Goal: Task Accomplishment & Management: Manage account settings

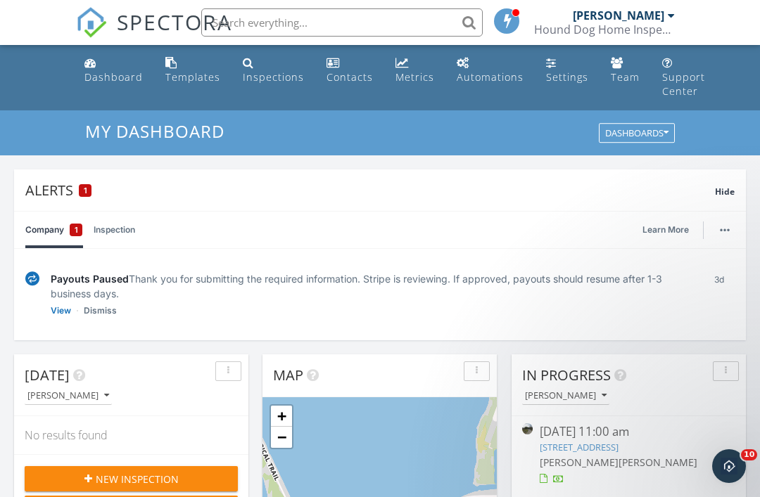
click at [335, 27] on input "text" at bounding box center [341, 22] width 281 height 28
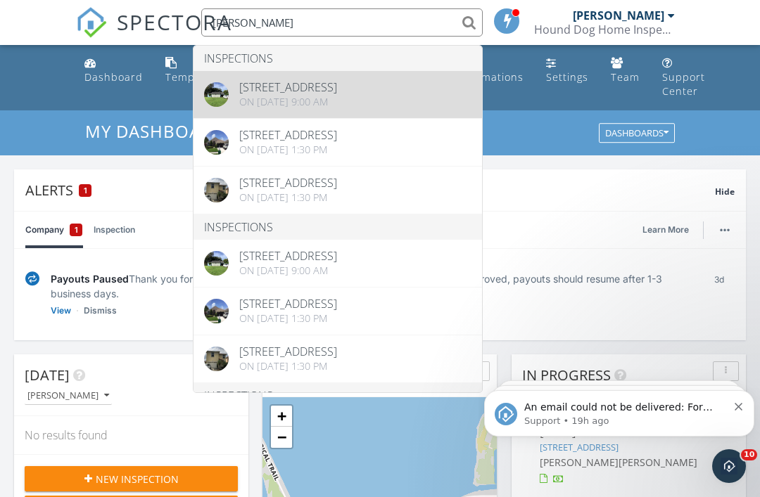
type input "Sally"
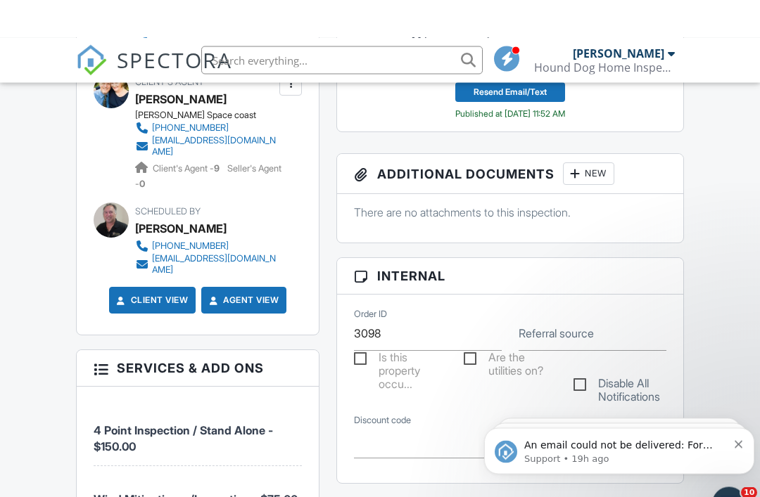
scroll to position [627, 0]
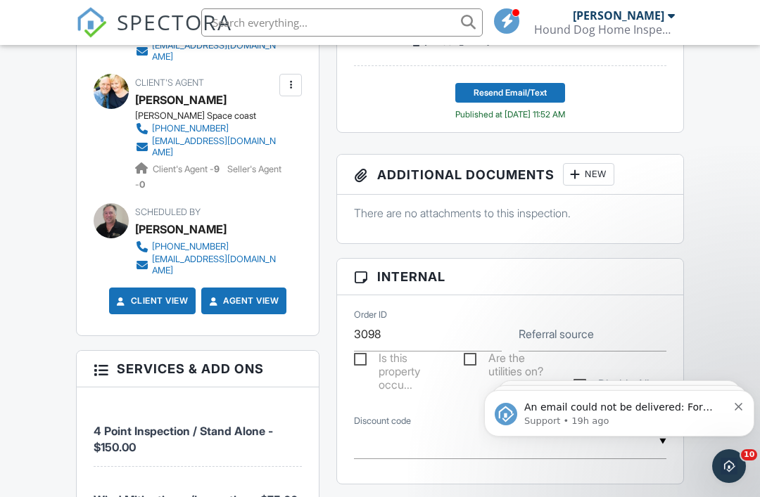
click at [735, 405] on icon "Dismiss notification" at bounding box center [738, 407] width 8 height 8
click at [737, 408] on icon "Dismiss notification" at bounding box center [738, 407] width 8 height 8
click at [737, 404] on icon "Dismiss notification" at bounding box center [738, 407] width 8 height 8
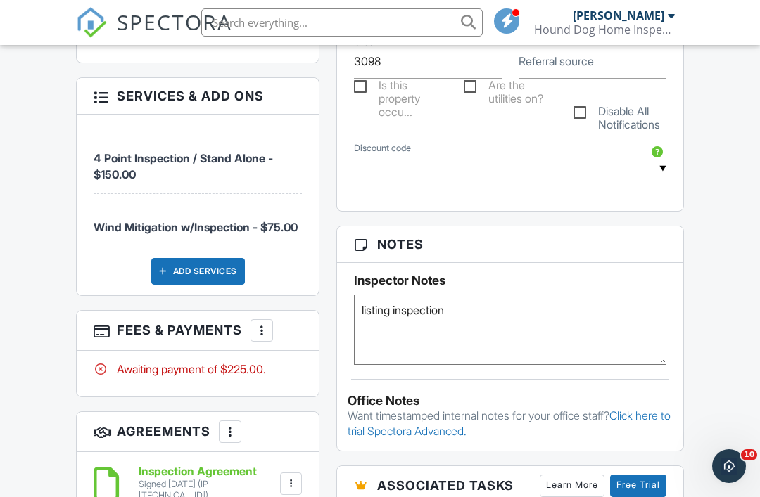
scroll to position [900, 0]
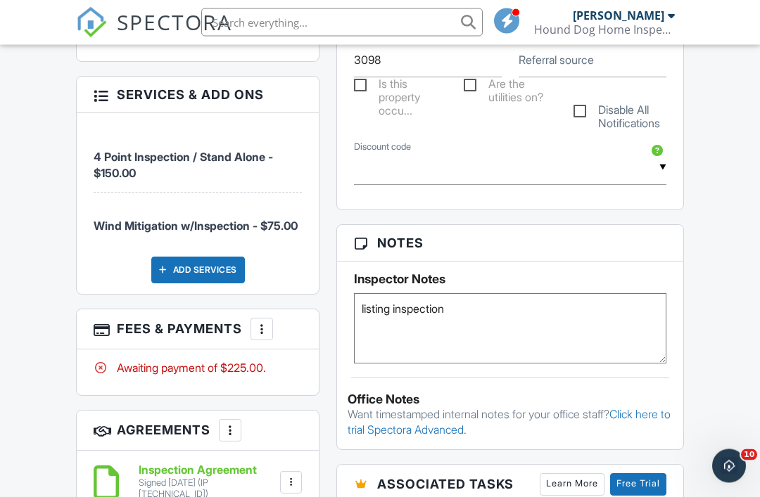
click at [269, 323] on div at bounding box center [262, 330] width 14 height 14
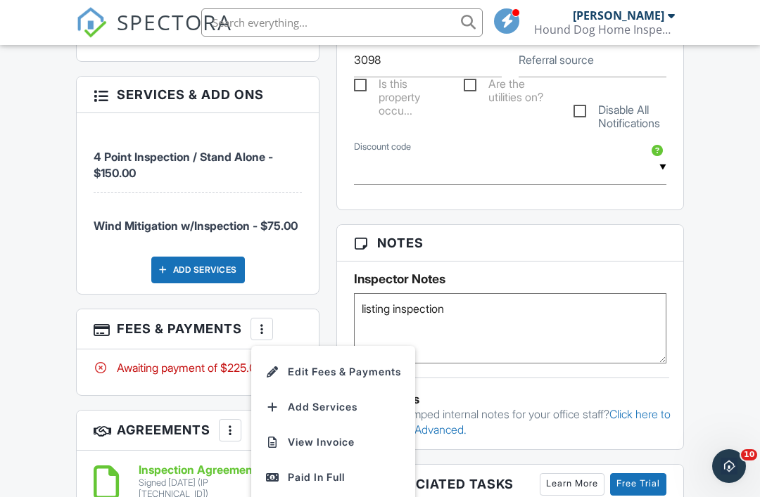
click at [314, 469] on div "Paid In Full" at bounding box center [333, 477] width 136 height 17
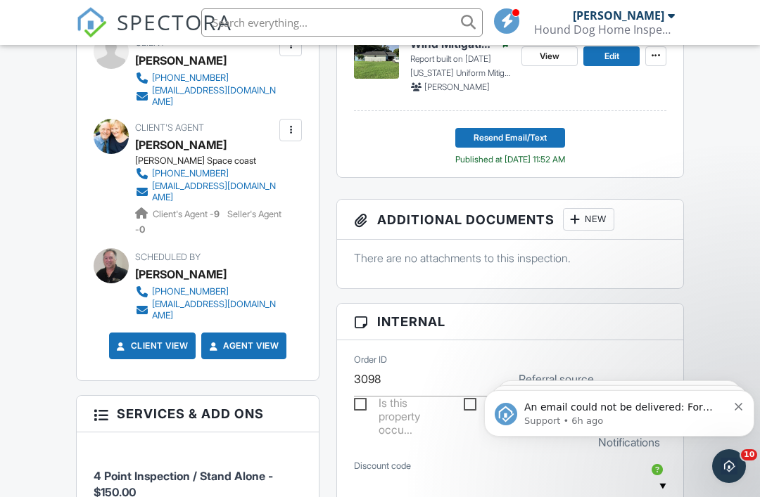
click at [736, 405] on icon "Dismiss notification" at bounding box center [738, 407] width 8 height 8
click at [738, 404] on icon "Dismiss notification" at bounding box center [738, 407] width 8 height 8
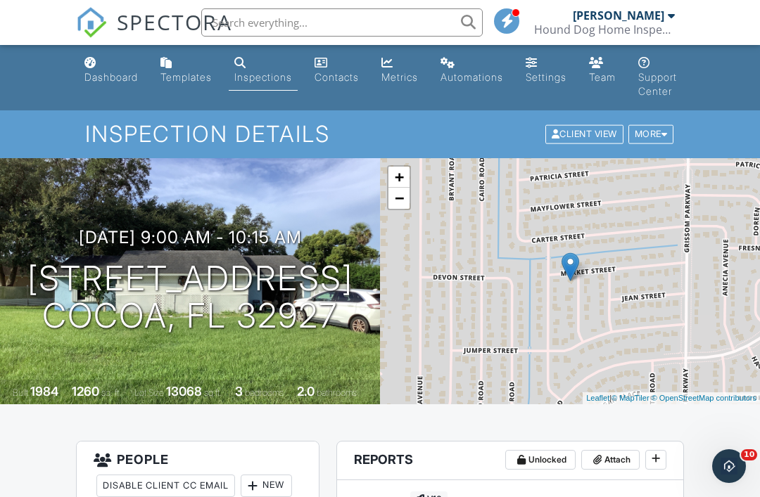
click at [117, 75] on div "Dashboard" at bounding box center [110, 77] width 53 height 12
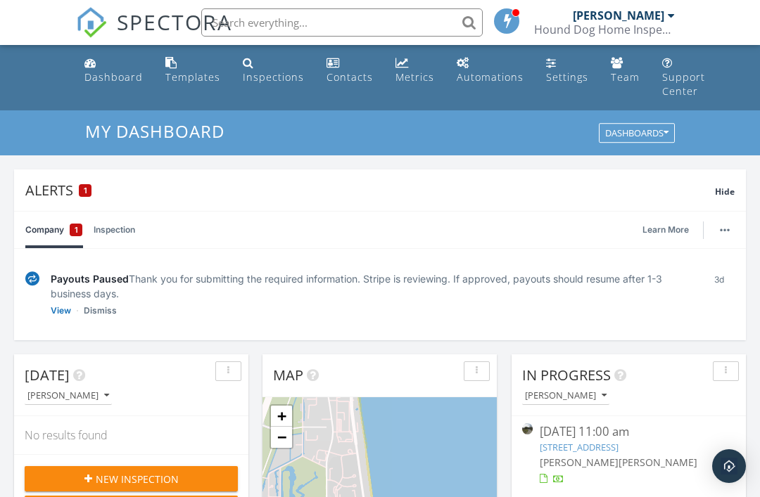
click at [111, 61] on link "Dashboard" at bounding box center [114, 71] width 70 height 40
